Goal: Task Accomplishment & Management: Manage account settings

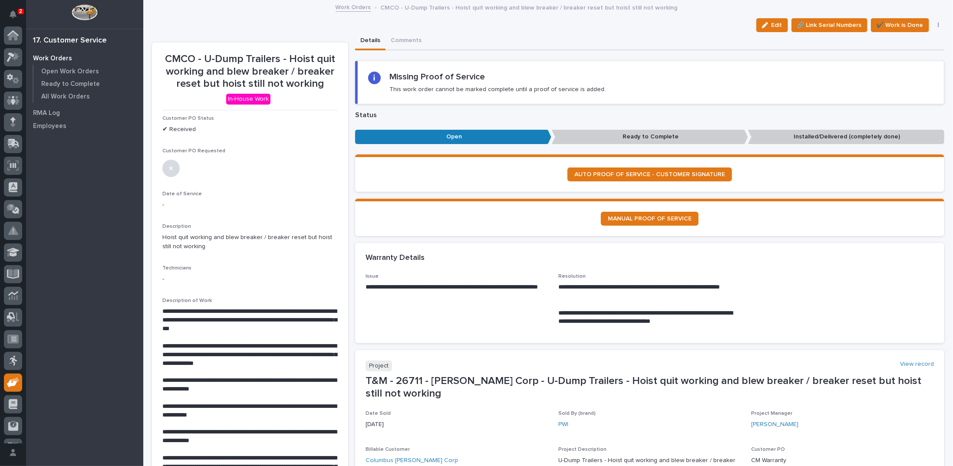
scroll to position [39, 0]
click at [352, 5] on link "Work Orders" at bounding box center [354, 7] width 36 height 10
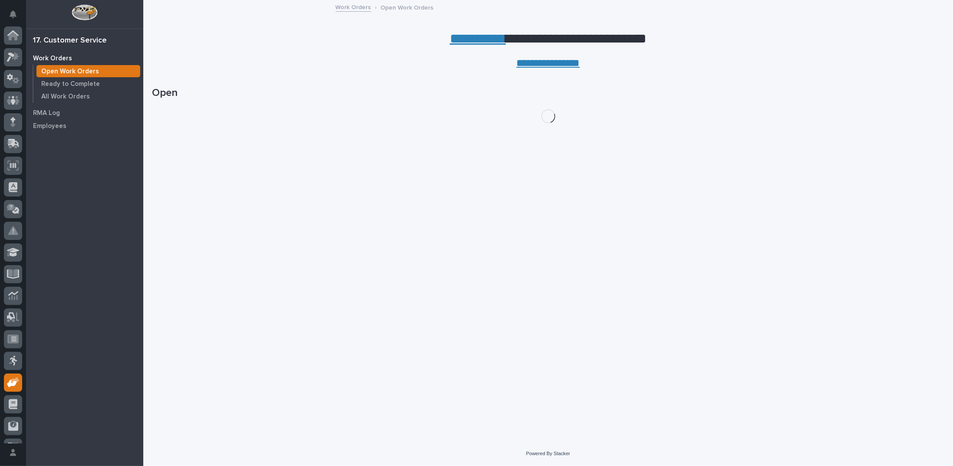
scroll to position [39, 0]
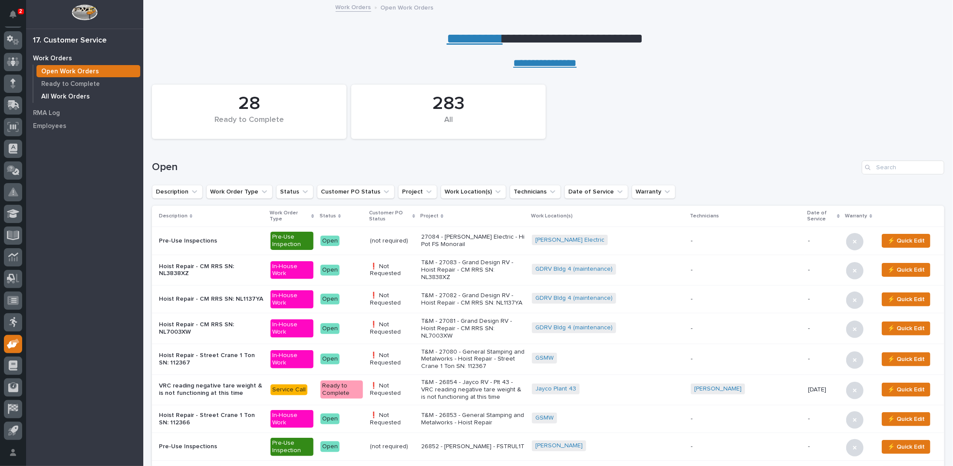
click at [75, 96] on p "All Work Orders" at bounding box center [65, 97] width 49 height 8
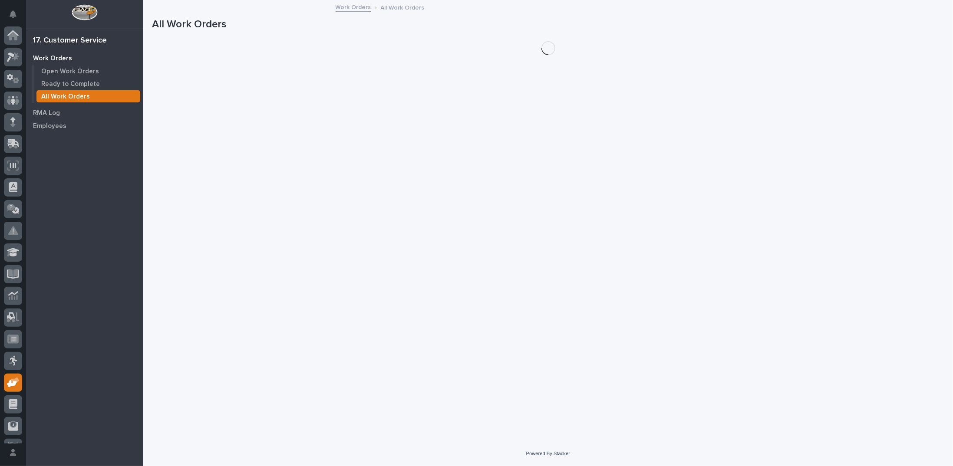
scroll to position [39, 0]
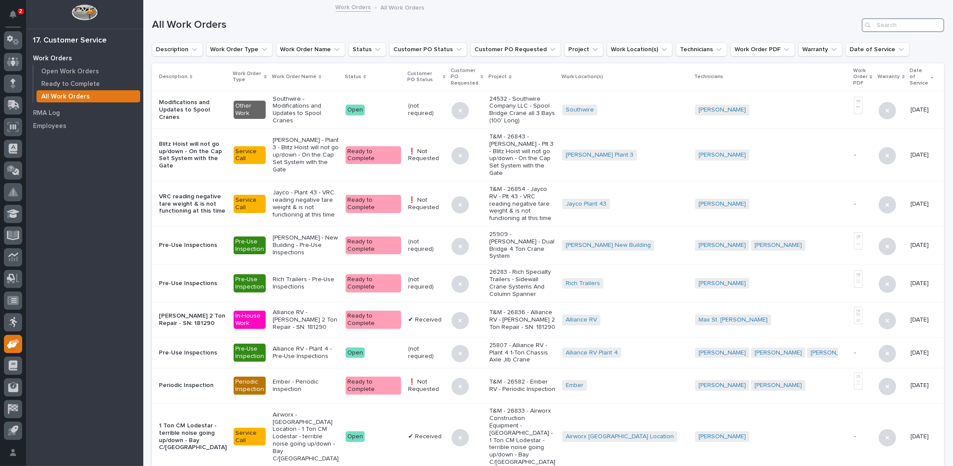
click at [902, 26] on input "Search" at bounding box center [903, 25] width 82 height 14
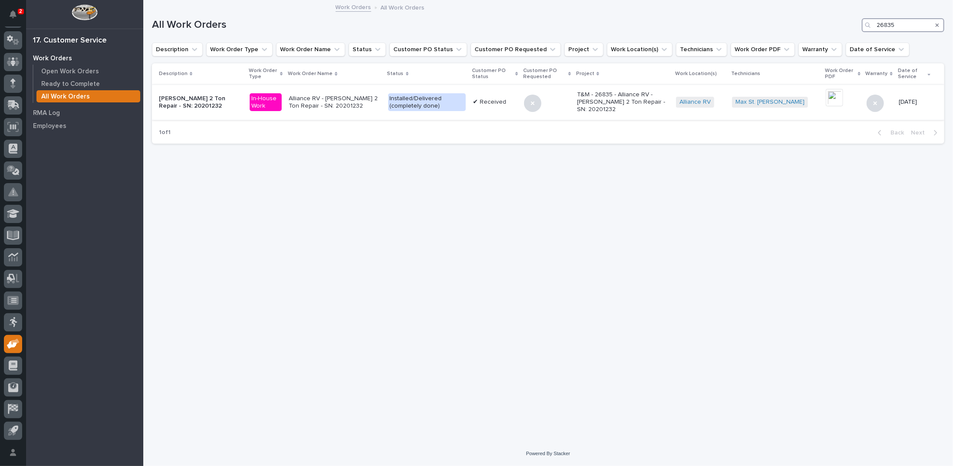
type input "26835"
click at [323, 103] on p "Alliance RV - Starke 2 Ton Repair - SN: 20201232" at bounding box center [335, 102] width 92 height 15
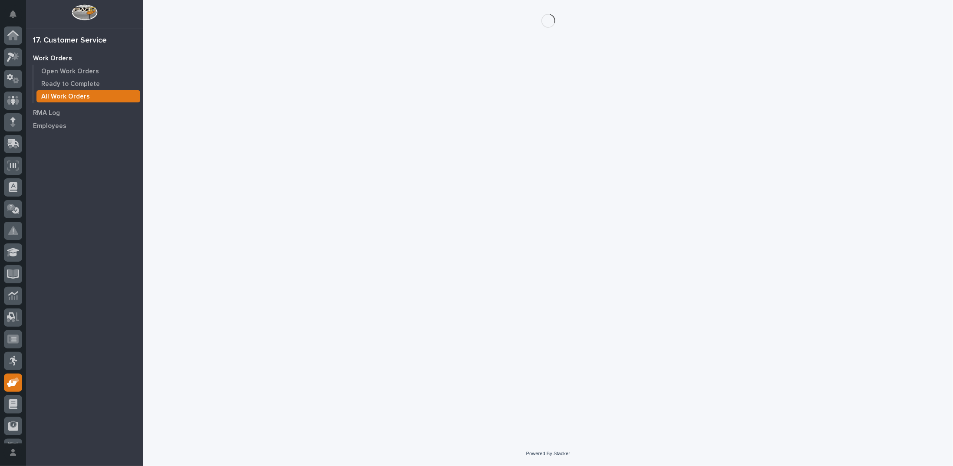
scroll to position [39, 0]
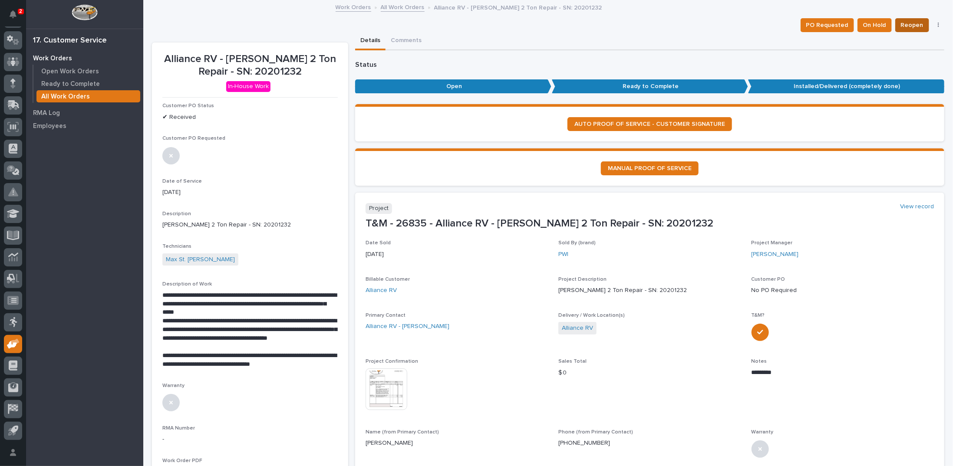
click at [904, 26] on span "Reopen" at bounding box center [912, 25] width 23 height 10
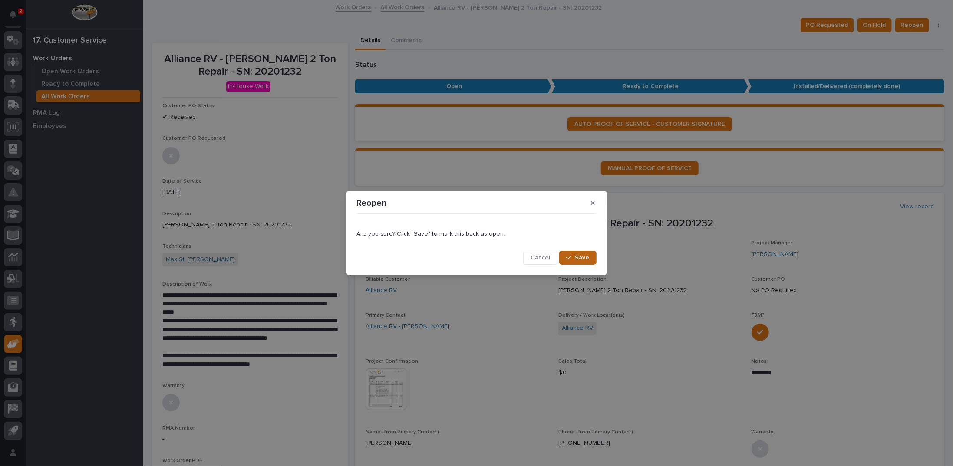
click at [568, 262] on button "Save" at bounding box center [577, 258] width 37 height 14
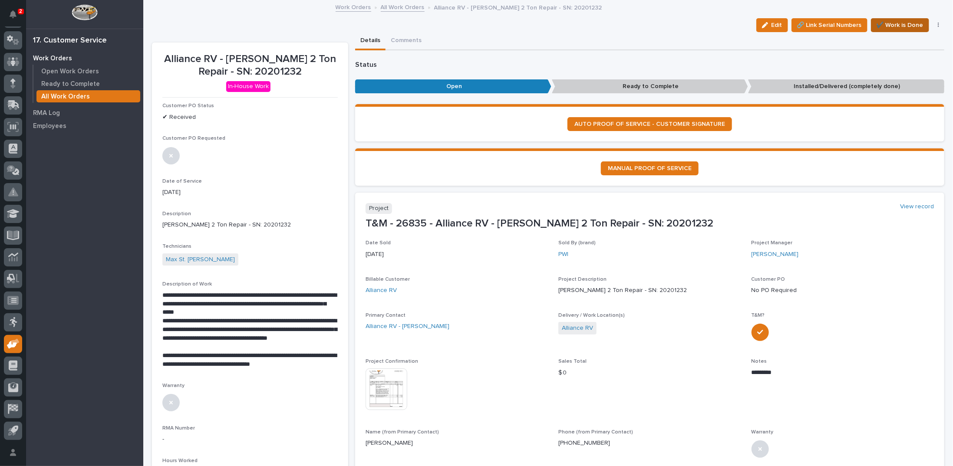
click at [889, 23] on span "✔️ Work is Done" at bounding box center [899, 25] width 47 height 10
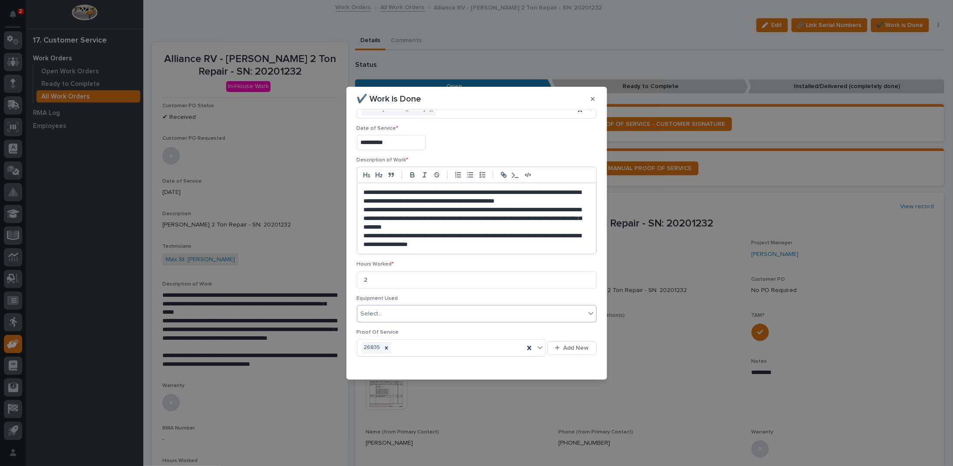
scroll to position [49, 0]
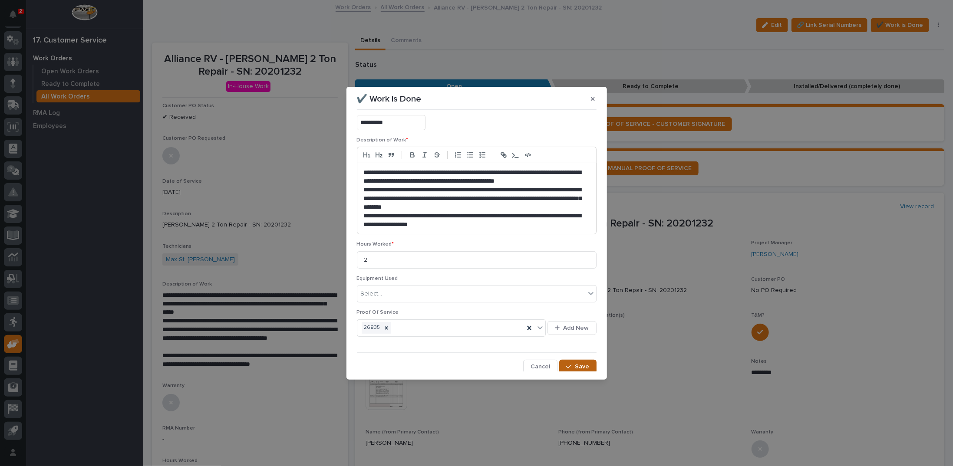
click at [575, 366] on span "Save" at bounding box center [582, 367] width 14 height 8
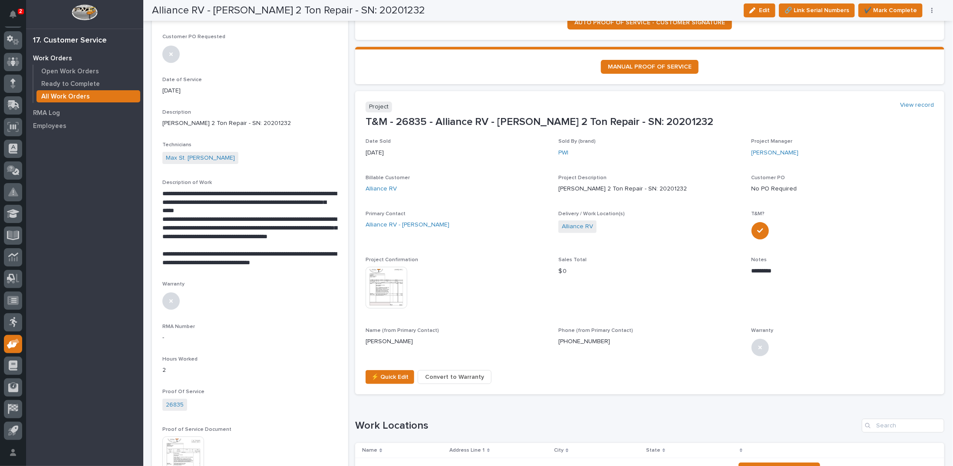
scroll to position [0, 0]
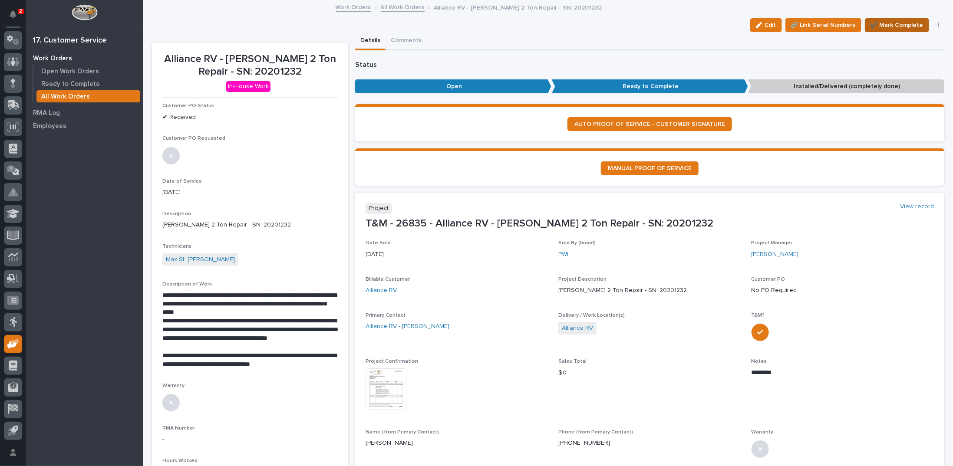
click at [906, 24] on span "✔️ Mark Complete" at bounding box center [896, 25] width 53 height 10
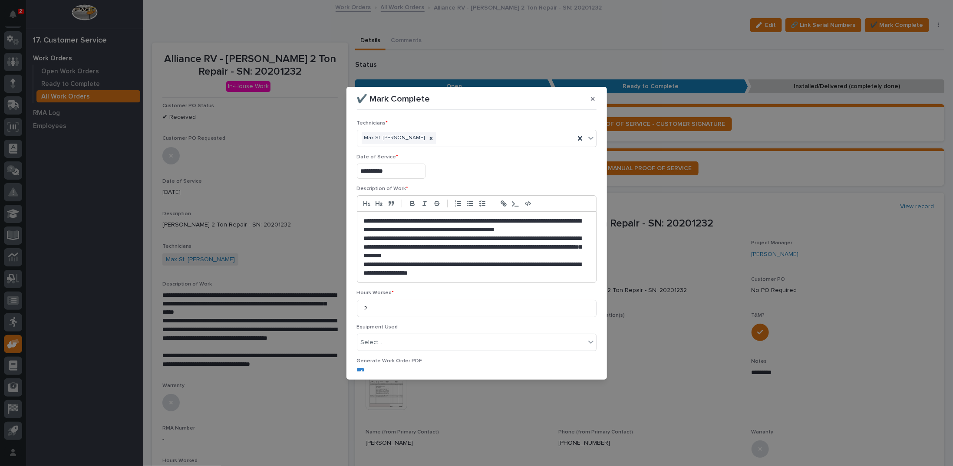
scroll to position [72, 0]
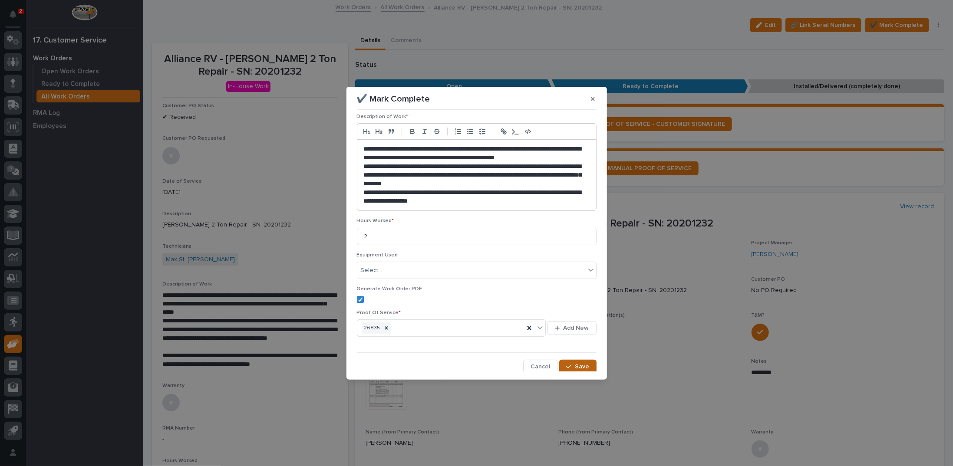
click at [560, 367] on button "Save" at bounding box center [577, 367] width 37 height 14
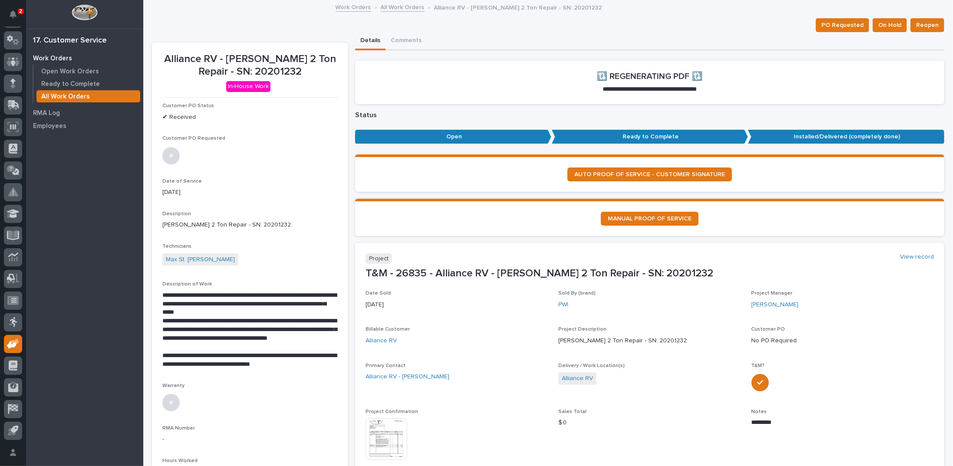
click at [396, 7] on link "All Work Orders" at bounding box center [403, 7] width 44 height 10
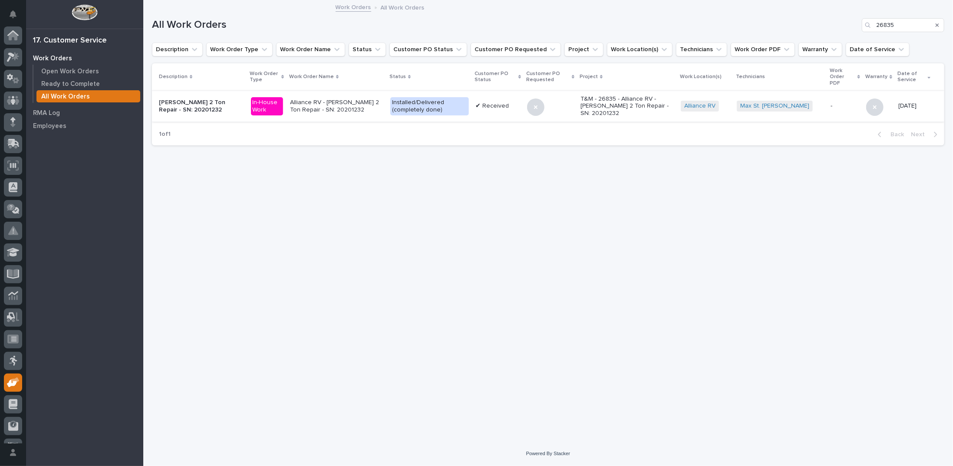
scroll to position [39, 0]
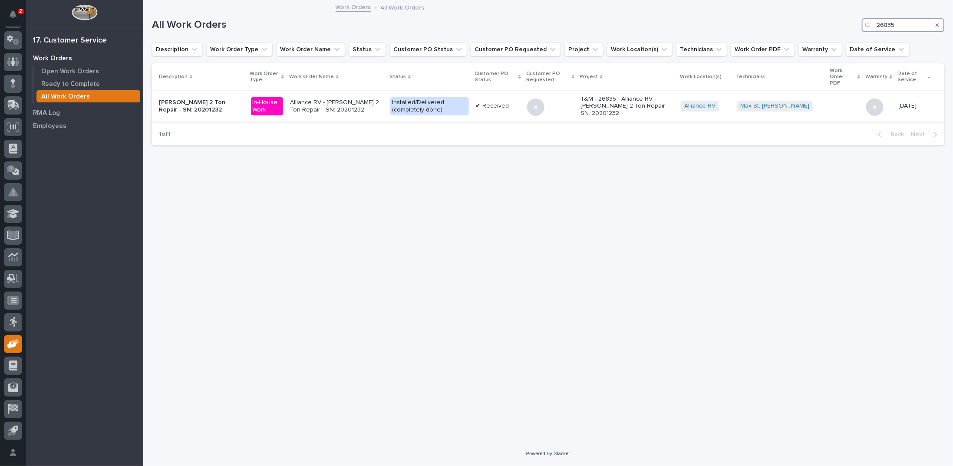
drag, startPoint x: 889, startPoint y: 23, endPoint x: 896, endPoint y: 20, distance: 7.4
click at [898, 23] on input "26835" at bounding box center [903, 25] width 82 height 14
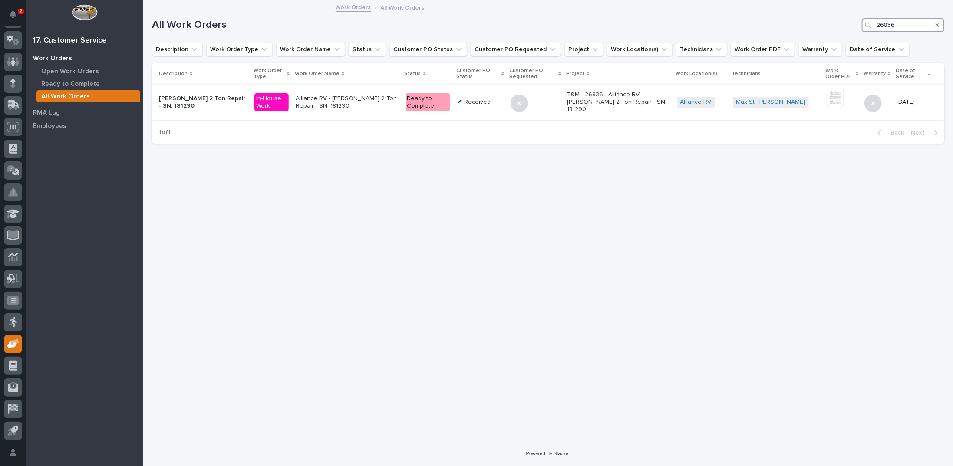
type input "26836"
click at [343, 97] on p "Alliance RV - Starke 2 Ton Repair - SN: 181290" at bounding box center [347, 102] width 103 height 15
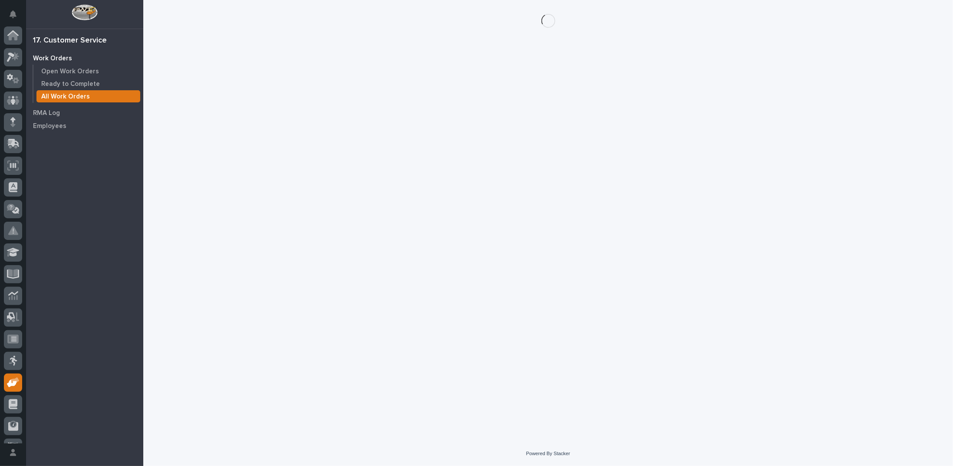
scroll to position [39, 0]
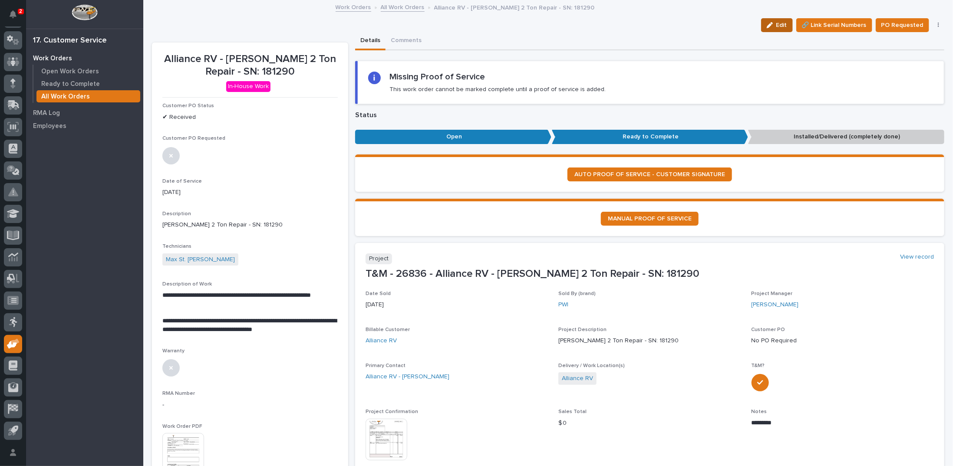
click at [779, 24] on span "Edit" at bounding box center [781, 25] width 11 height 8
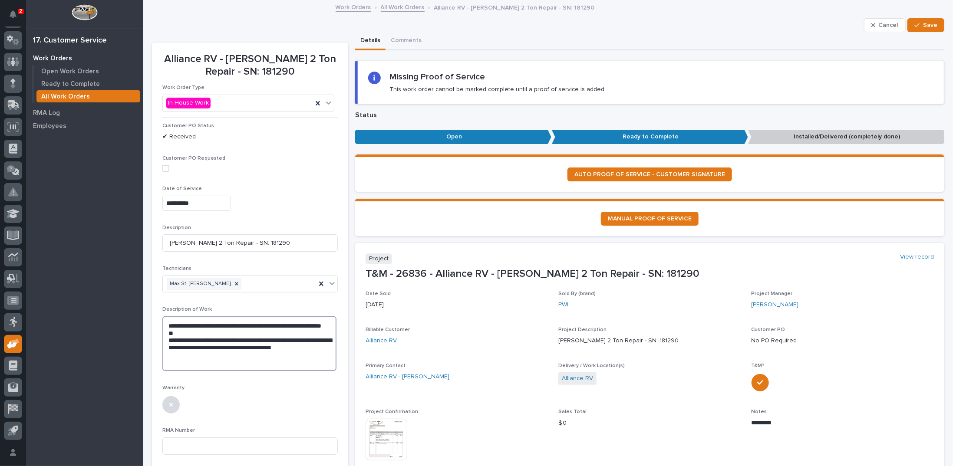
click at [208, 331] on textarea "**********" at bounding box center [249, 343] width 174 height 55
drag, startPoint x: 255, startPoint y: 332, endPoint x: 278, endPoint y: 332, distance: 23.0
click at [278, 332] on textarea "**********" at bounding box center [249, 347] width 174 height 62
click at [208, 337] on textarea "**********" at bounding box center [249, 347] width 174 height 62
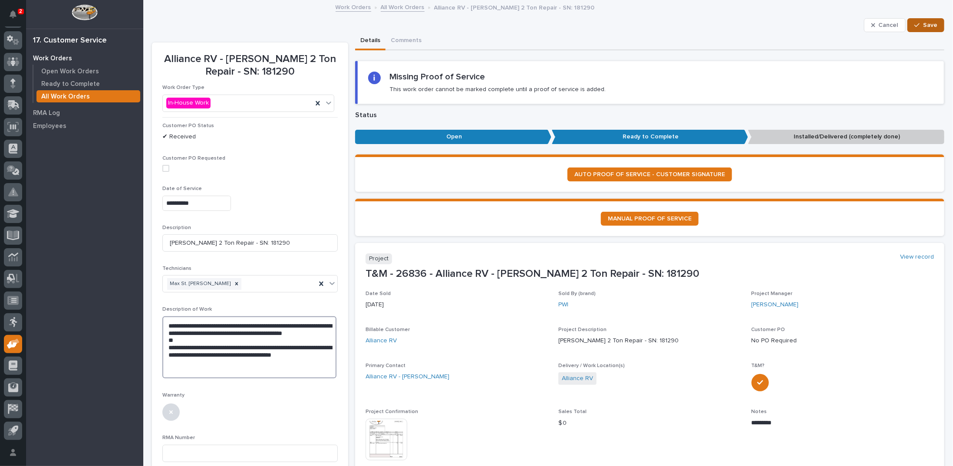
type textarea "**********"
click at [923, 24] on span "Save" at bounding box center [930, 25] width 14 height 8
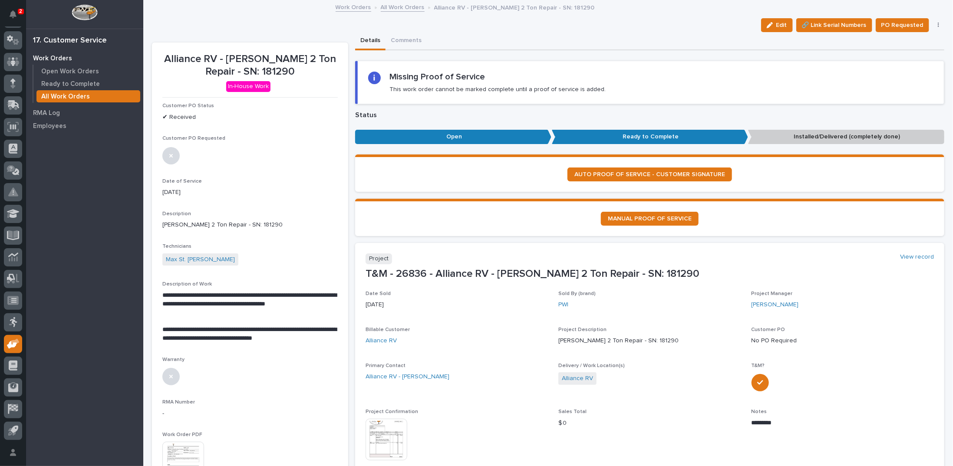
click at [394, 7] on link "All Work Orders" at bounding box center [403, 7] width 44 height 10
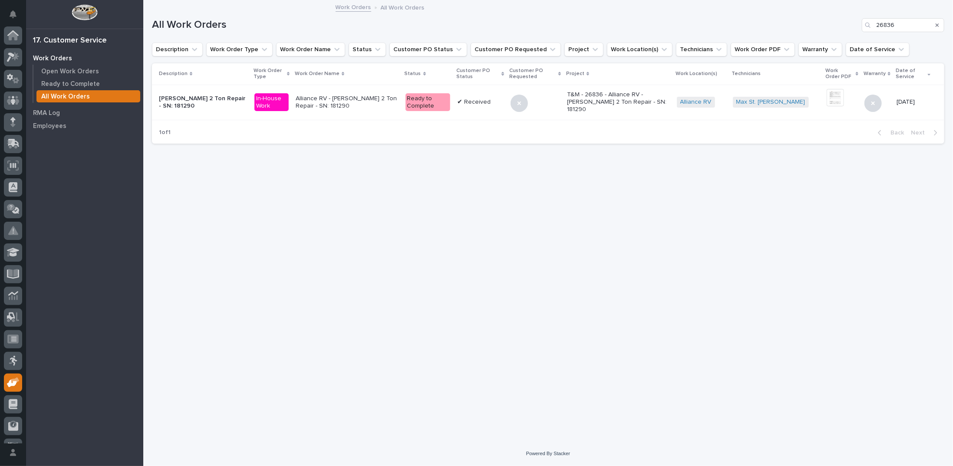
scroll to position [39, 0]
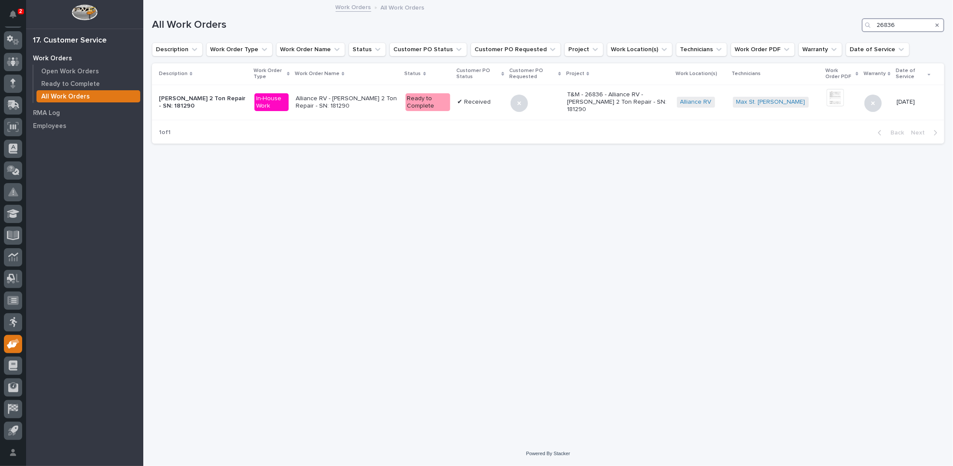
drag, startPoint x: 900, startPoint y: 23, endPoint x: 840, endPoint y: 9, distance: 62.3
click at [847, 13] on div "All Work Orders 26836" at bounding box center [548, 22] width 792 height 42
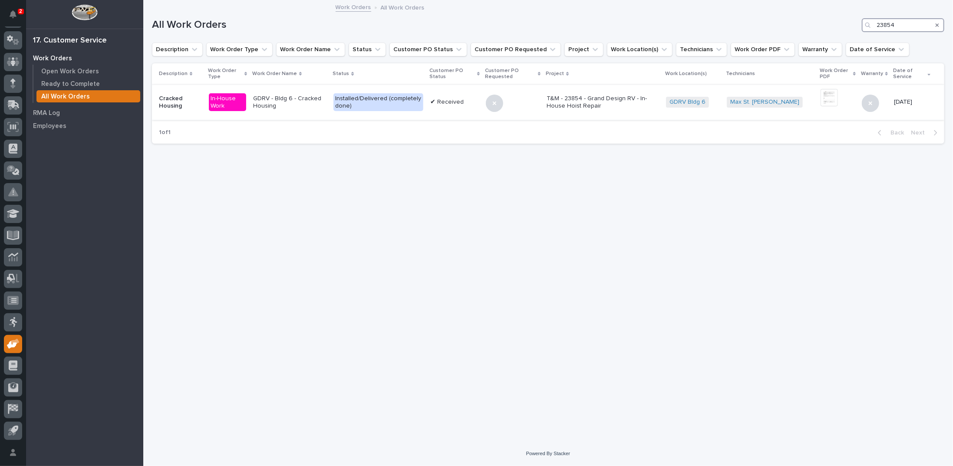
type input "23854"
click at [298, 102] on p "GDRV - Bldg 6 - Cracked Housing" at bounding box center [289, 102] width 73 height 15
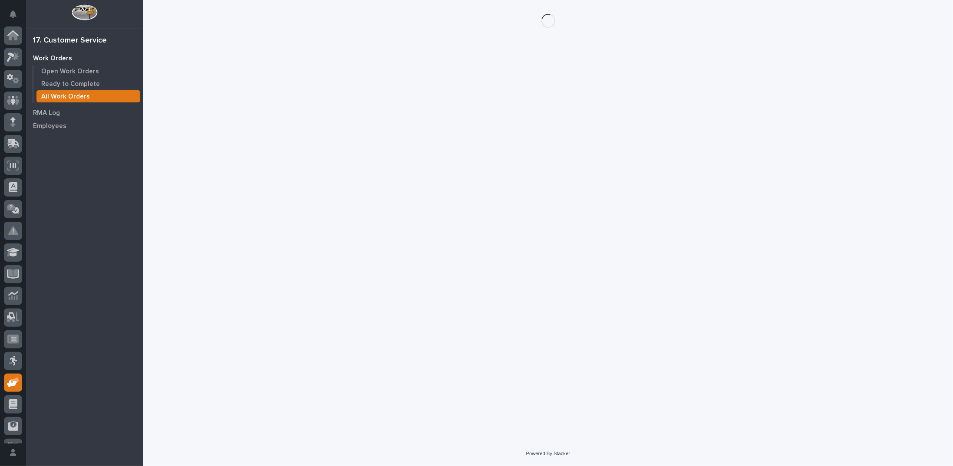
scroll to position [39, 0]
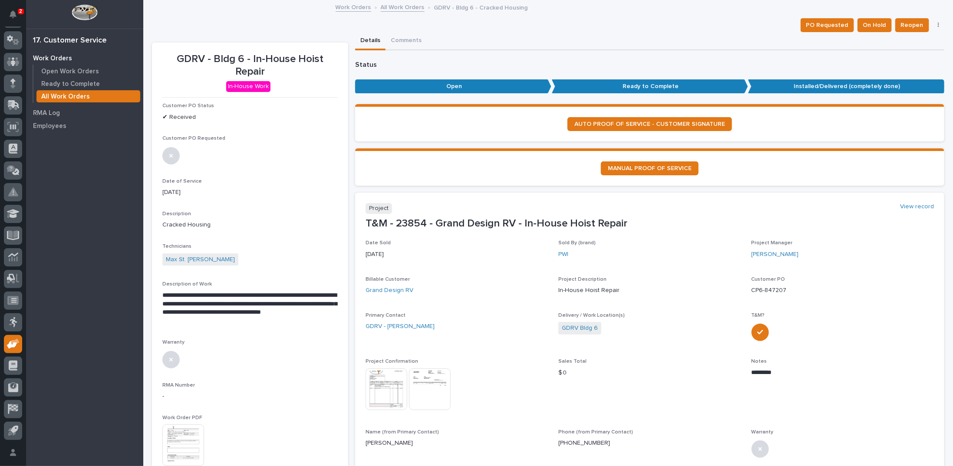
click at [379, 383] on img at bounding box center [387, 390] width 42 height 42
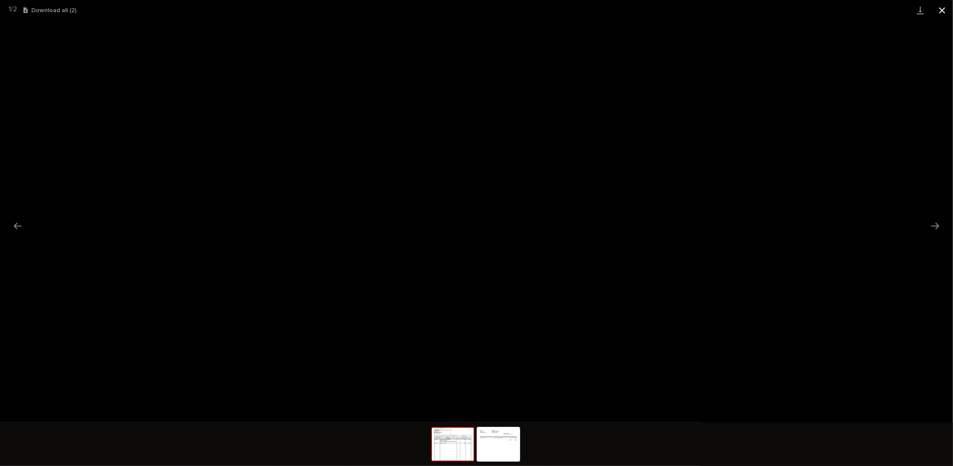
click at [940, 10] on button "Close gallery" at bounding box center [942, 10] width 22 height 20
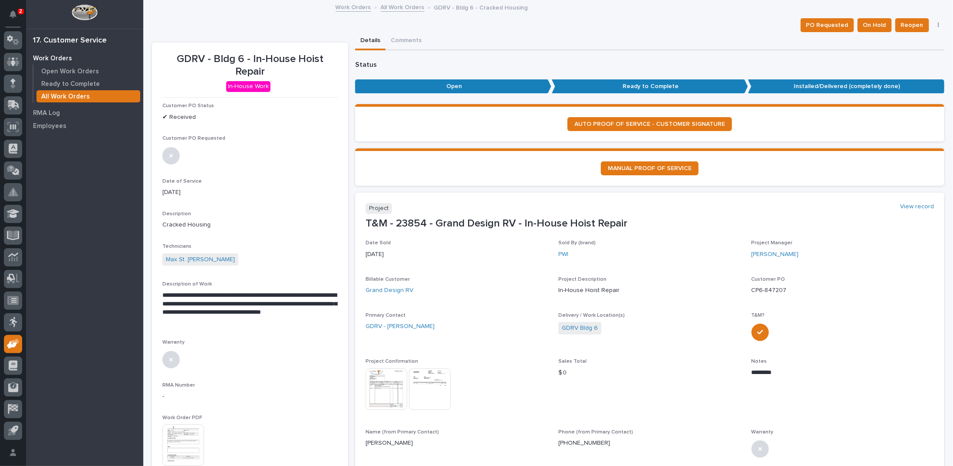
click at [404, 7] on link "All Work Orders" at bounding box center [403, 7] width 44 height 10
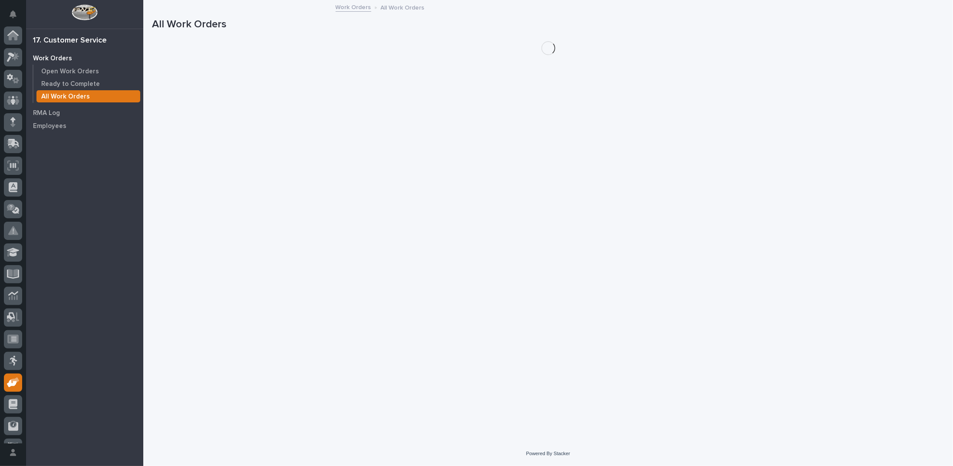
scroll to position [39, 0]
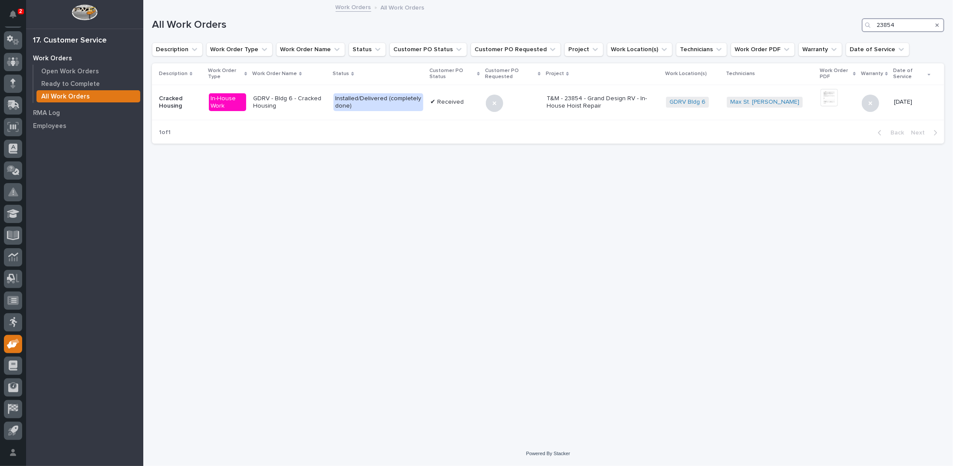
drag, startPoint x: 895, startPoint y: 23, endPoint x: 774, endPoint y: 23, distance: 121.1
click at [774, 24] on div "All Work Orders 23854" at bounding box center [548, 25] width 792 height 14
type input "26622"
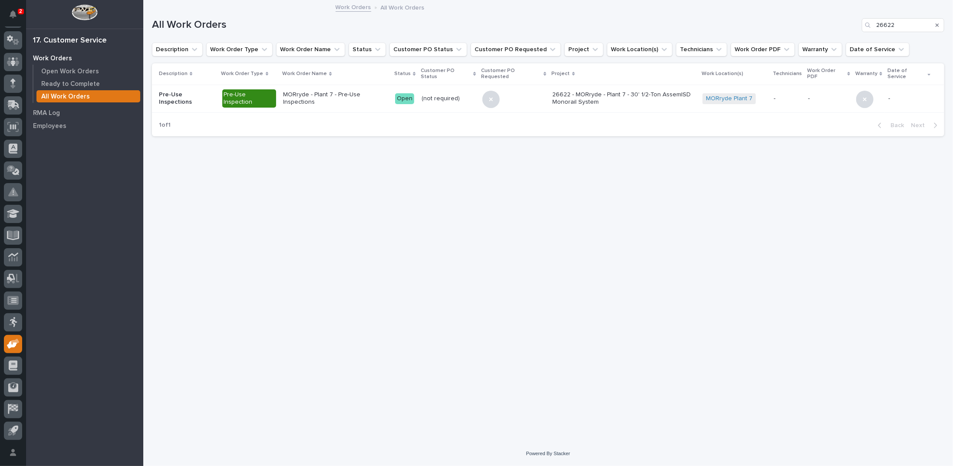
click at [367, 92] on p "MORryde - Plant 7 - Pre-Use Inspections" at bounding box center [335, 98] width 105 height 15
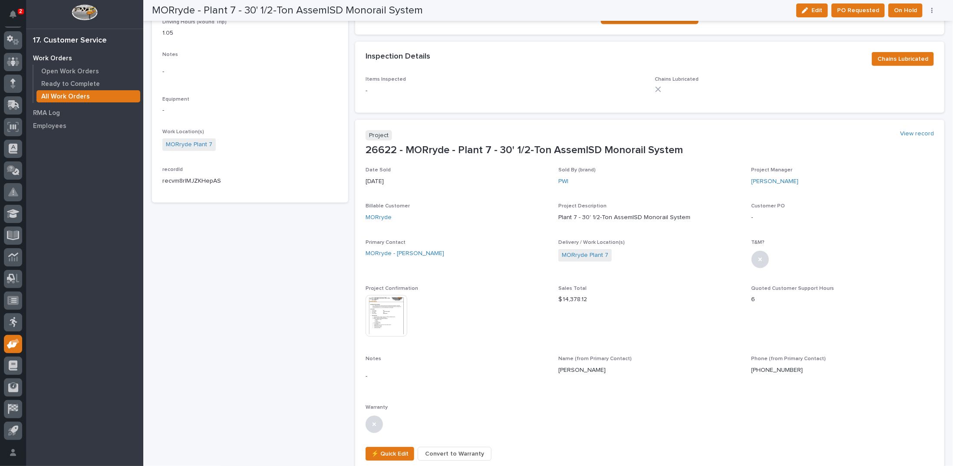
scroll to position [304, 0]
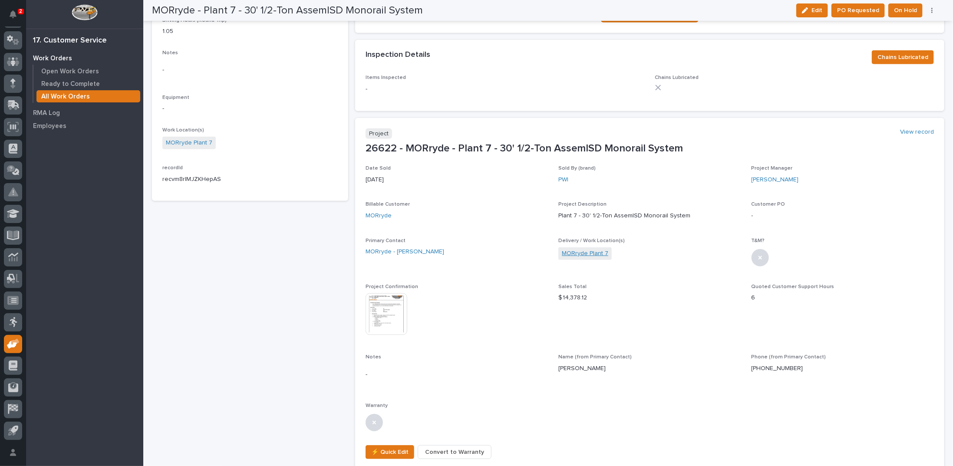
click at [583, 251] on link "MORryde Plant 7" at bounding box center [585, 253] width 46 height 9
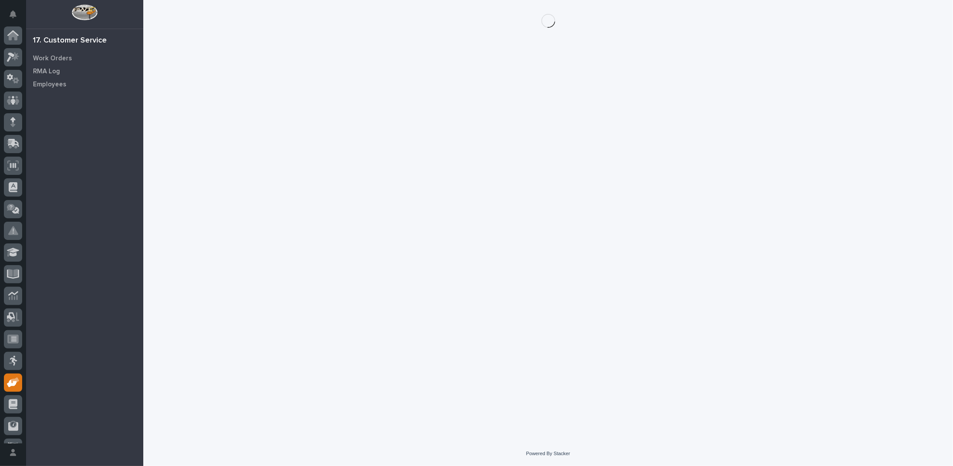
scroll to position [39, 0]
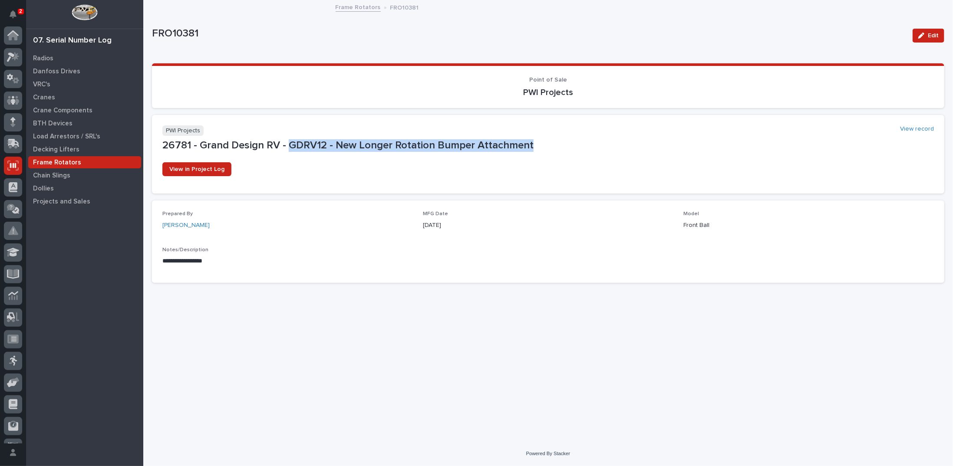
scroll to position [39, 0]
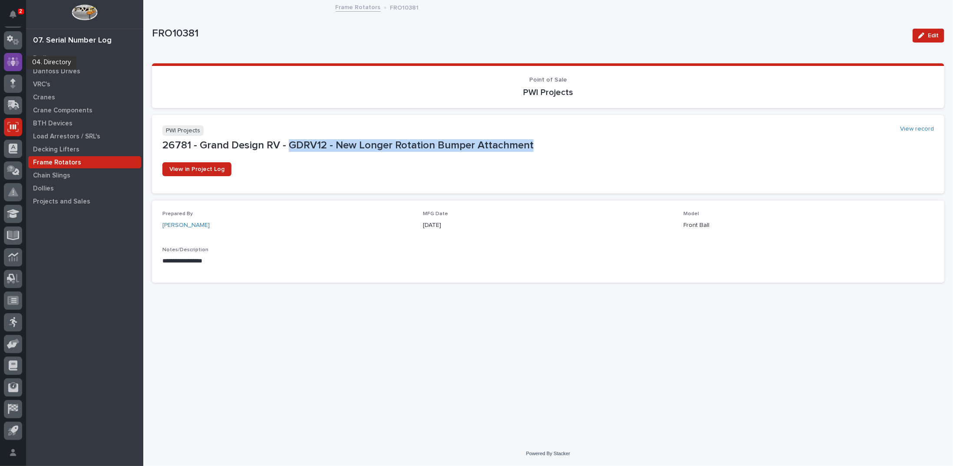
click at [9, 58] on icon at bounding box center [13, 61] width 13 height 9
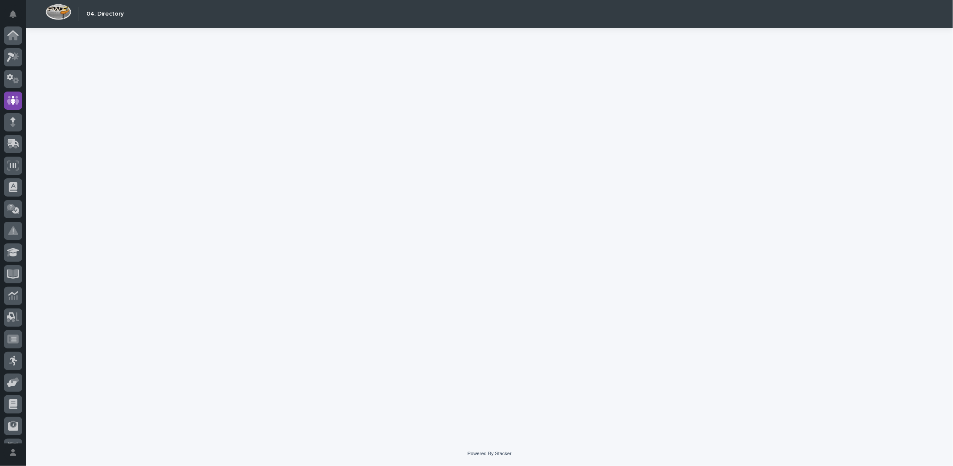
scroll to position [39, 0]
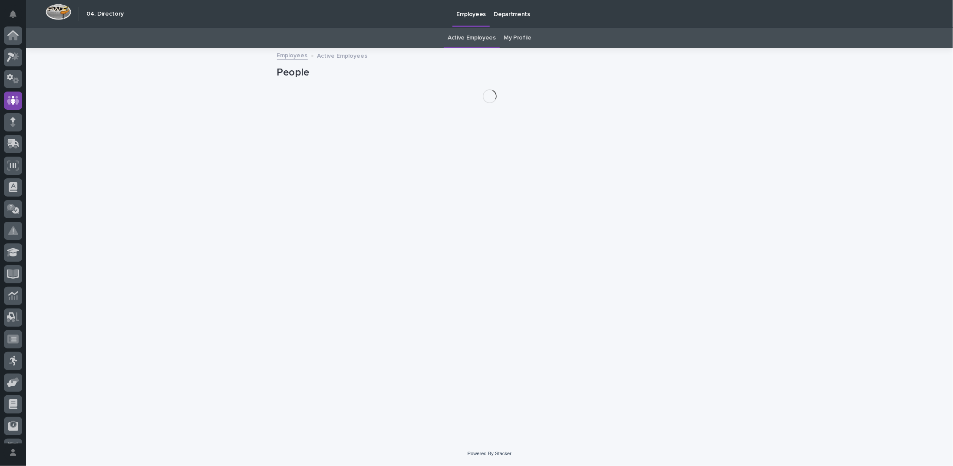
scroll to position [39, 0]
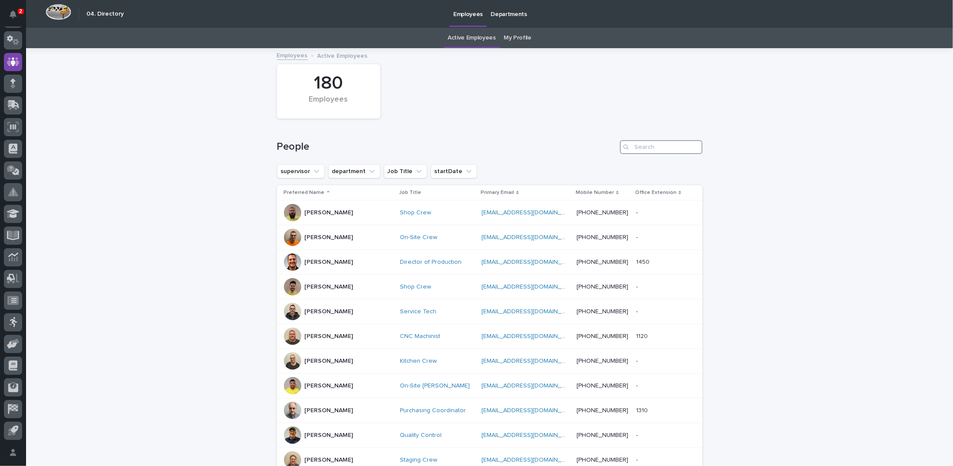
click at [638, 150] on input "Search" at bounding box center [661, 147] width 82 height 14
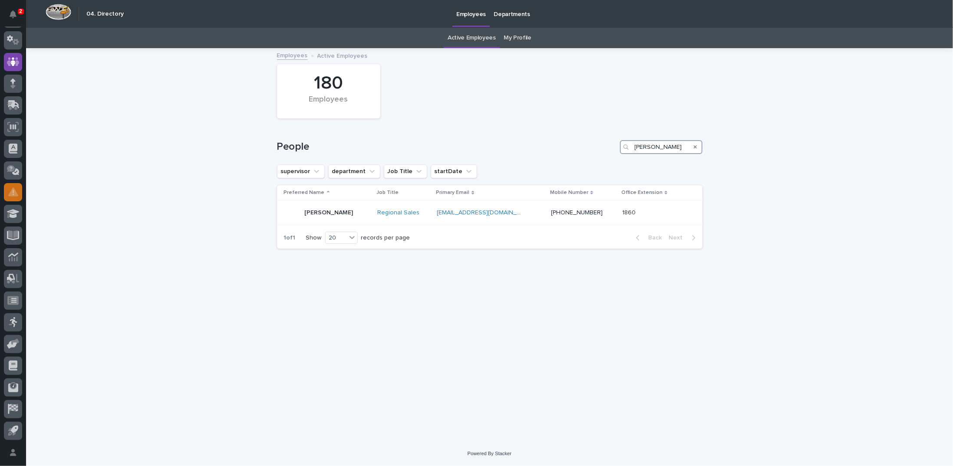
type input "[PERSON_NAME]"
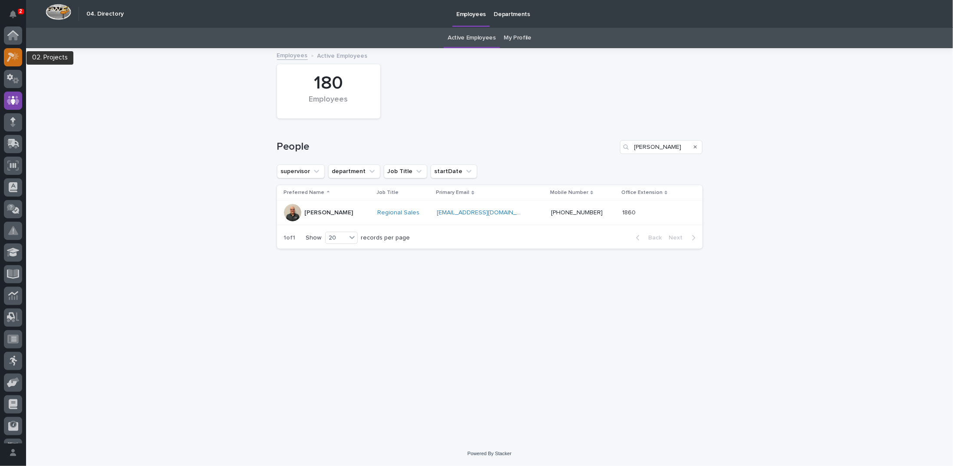
click at [11, 60] on icon at bounding box center [13, 57] width 13 height 10
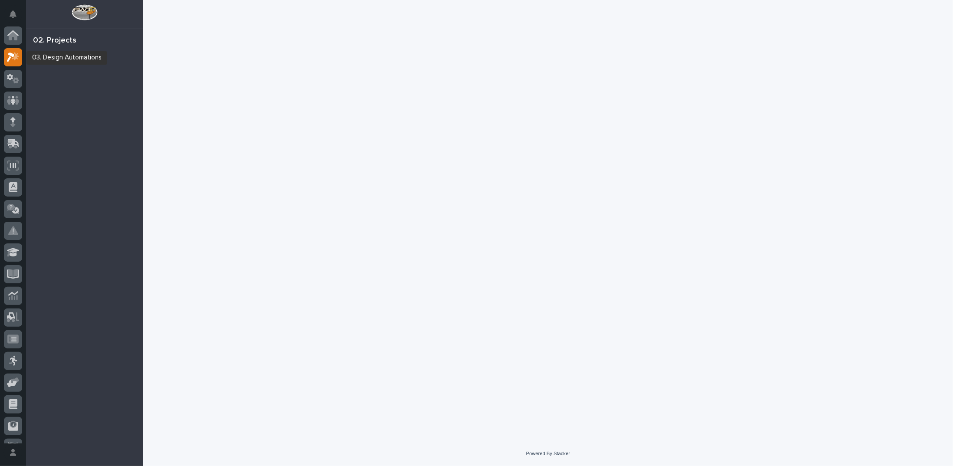
scroll to position [22, 0]
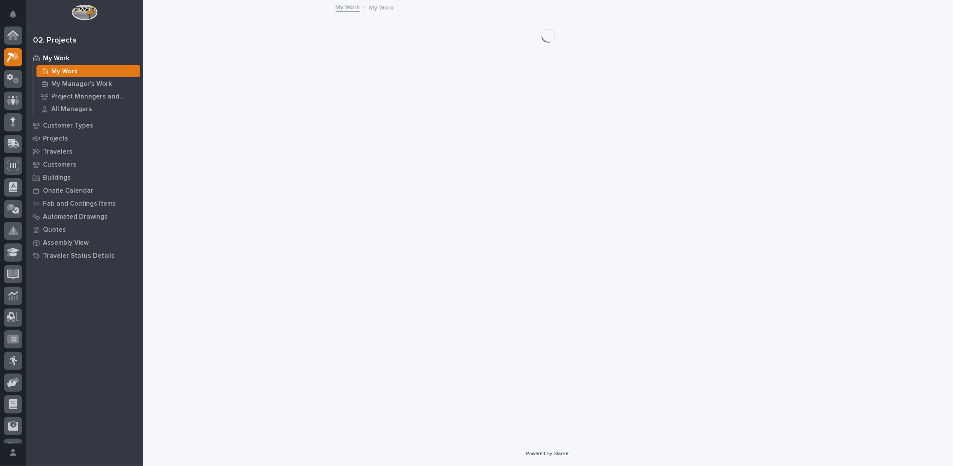
scroll to position [22, 0]
click at [69, 166] on p "Customers" at bounding box center [59, 165] width 33 height 8
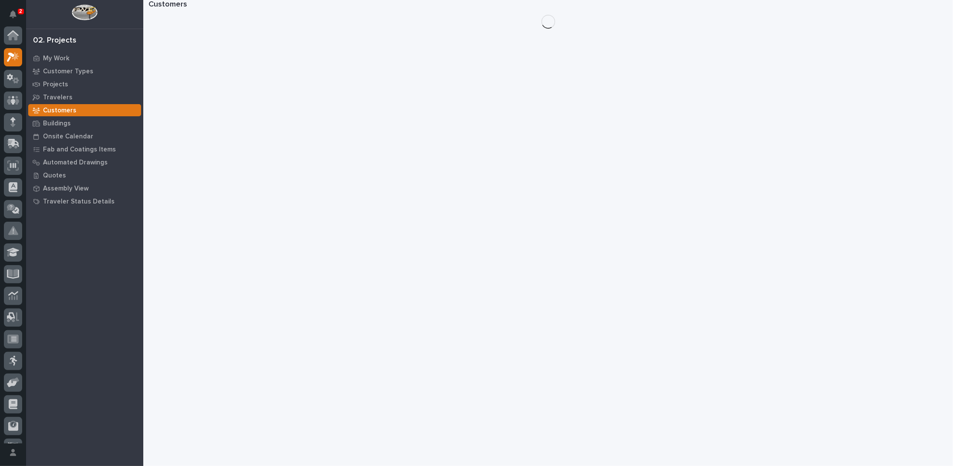
scroll to position [22, 0]
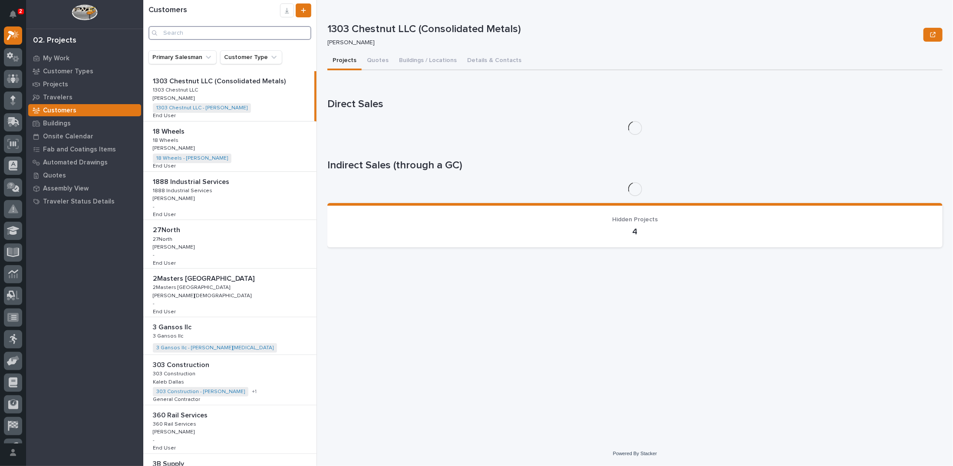
click at [244, 35] on input "Search" at bounding box center [229, 33] width 163 height 14
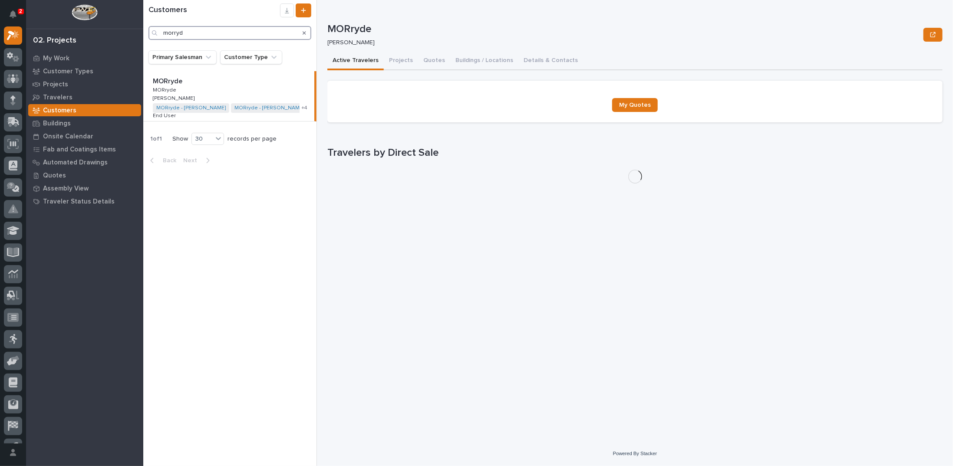
type input "morryd"
click at [493, 60] on button "Buildings / Locations" at bounding box center [484, 61] width 68 height 18
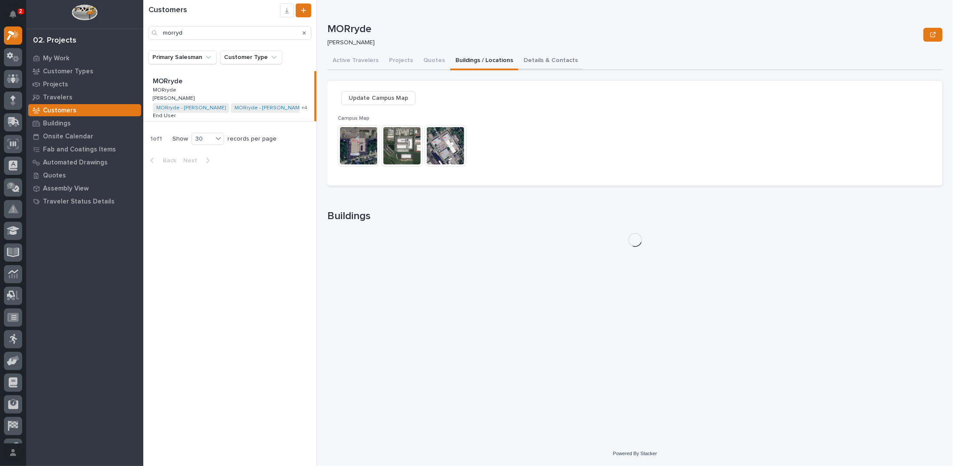
click at [535, 57] on button "Details & Contacts" at bounding box center [550, 61] width 65 height 18
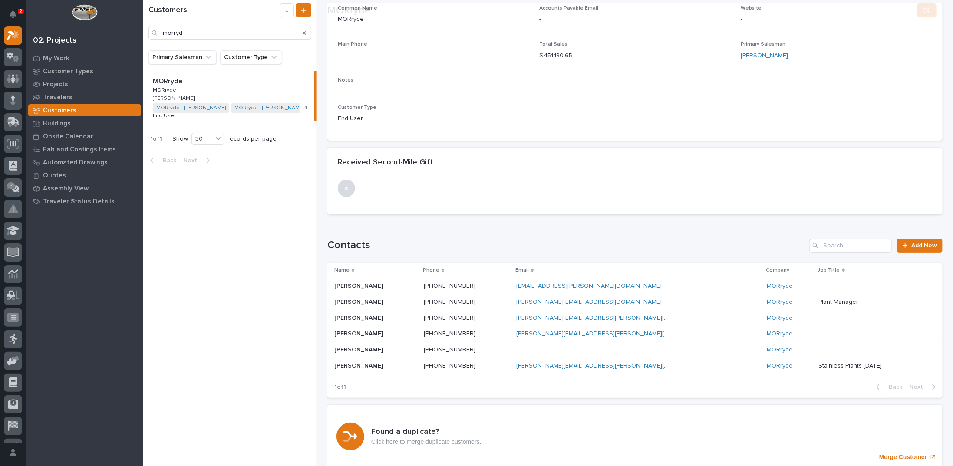
scroll to position [130, 0]
